Goal: Transaction & Acquisition: Purchase product/service

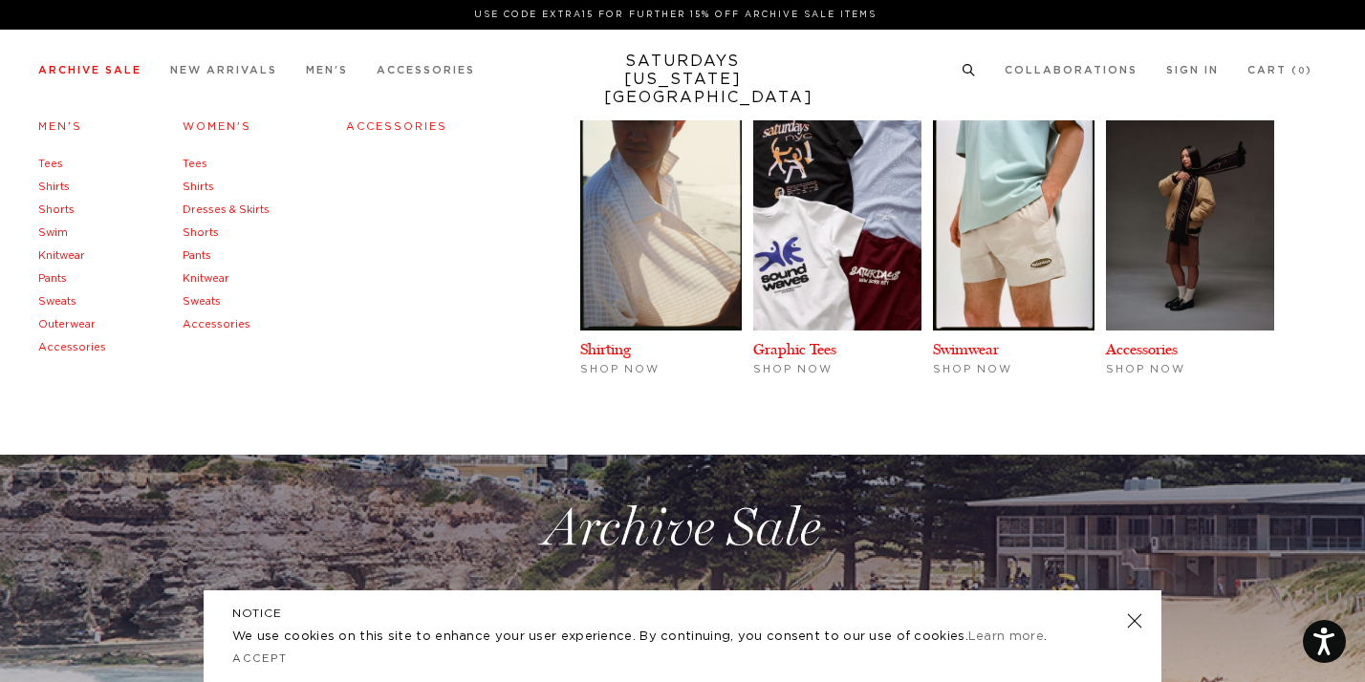
click at [124, 73] on link "Archive Sale" at bounding box center [89, 70] width 103 height 11
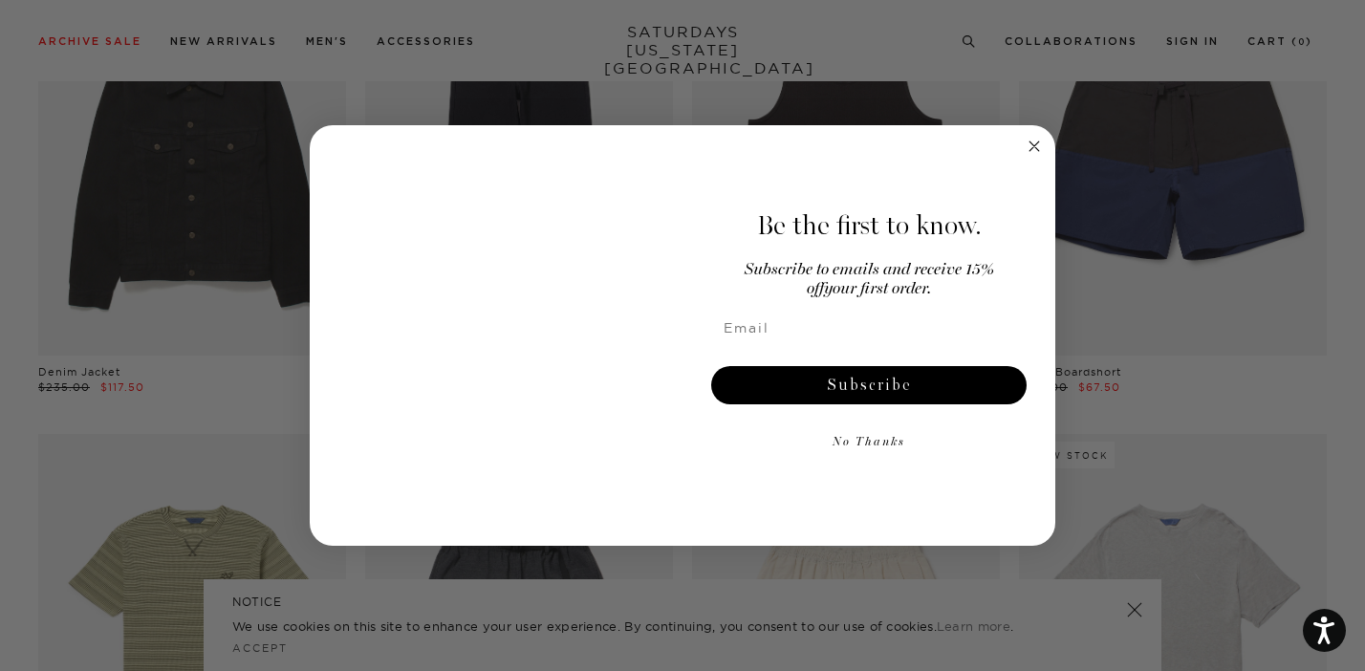
scroll to position [2060, 0]
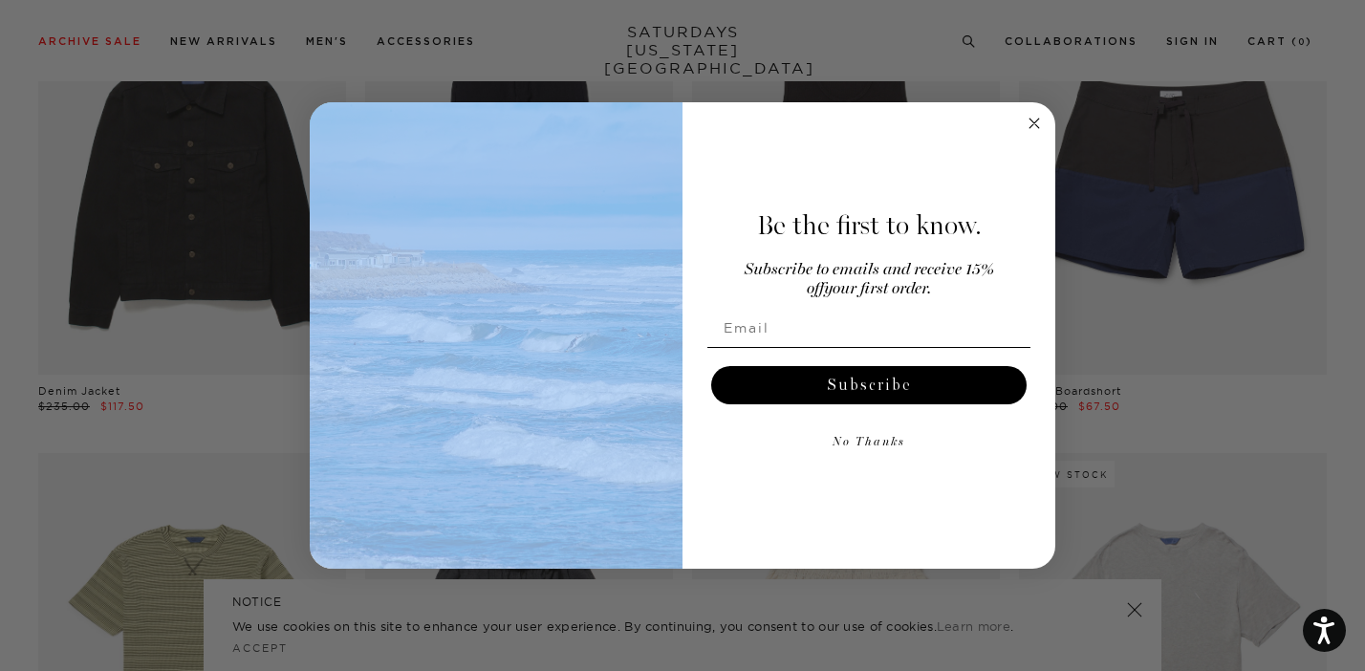
click at [1036, 111] on div "Close dialog Be the first to know. Subscribe to emails and receive 15% off your…" at bounding box center [683, 335] width 746 height 466
click at [1034, 118] on circle "Close dialog" at bounding box center [1035, 124] width 22 height 22
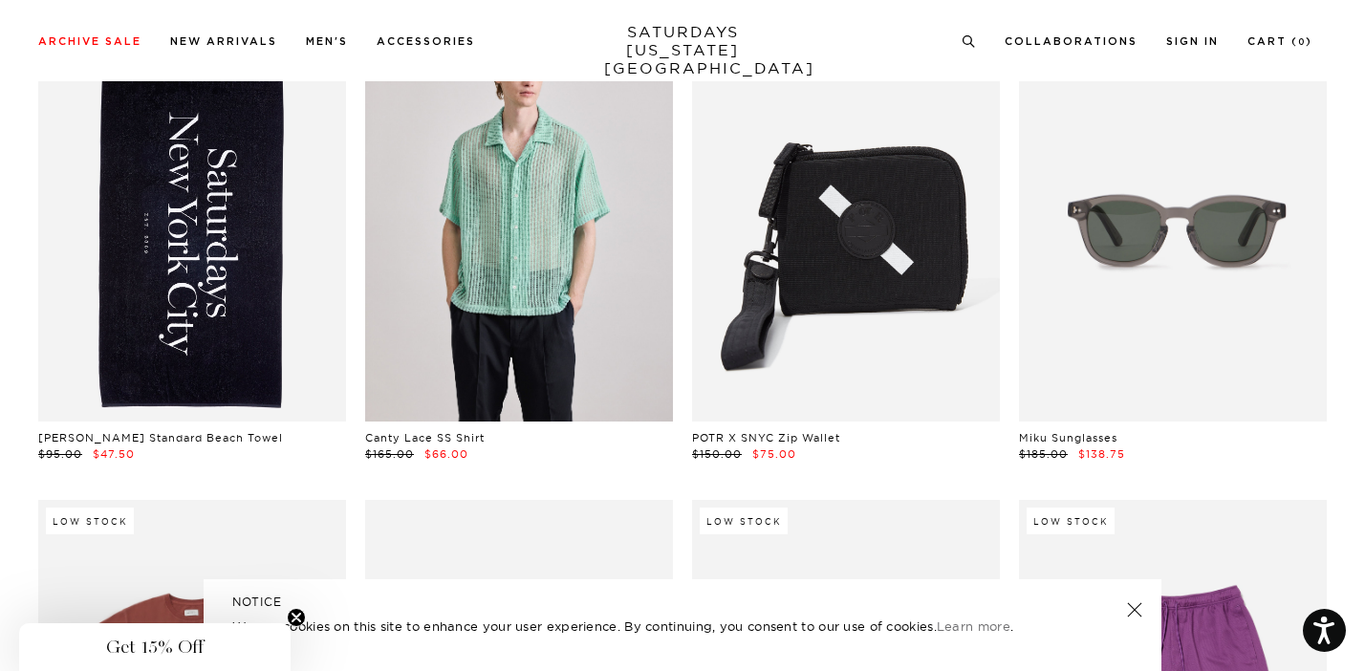
scroll to position [13538, 11]
